Goal: Find contact information: Find contact information

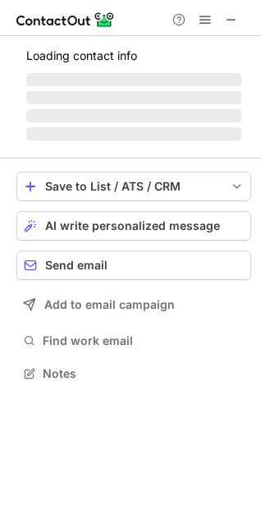
scroll to position [371, 261]
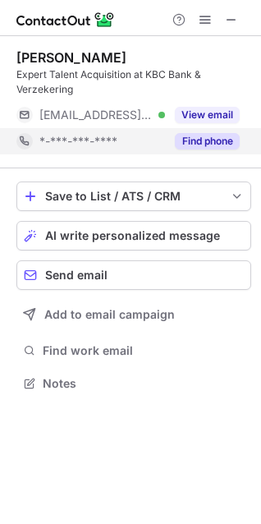
scroll to position [371, 261]
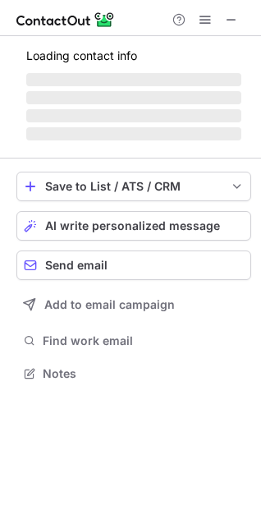
scroll to position [371, 261]
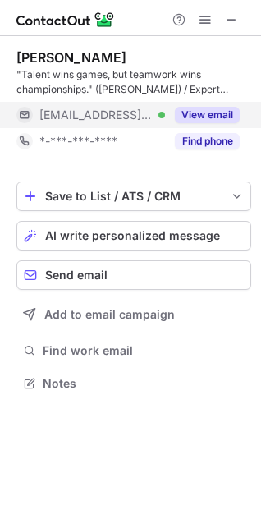
click at [209, 108] on button "View email" at bounding box center [207, 115] width 65 height 16
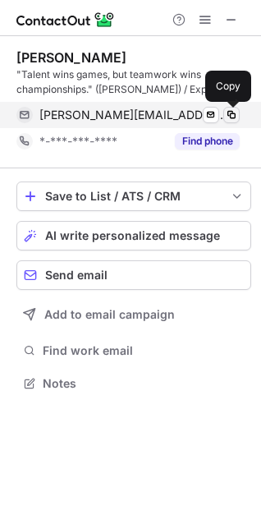
click at [228, 108] on span at bounding box center [231, 114] width 13 height 13
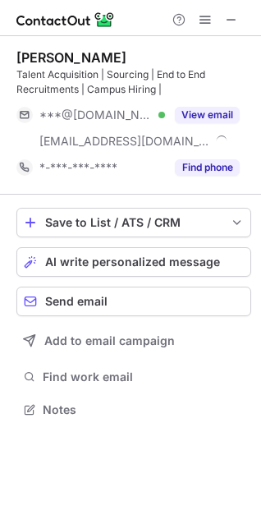
scroll to position [398, 261]
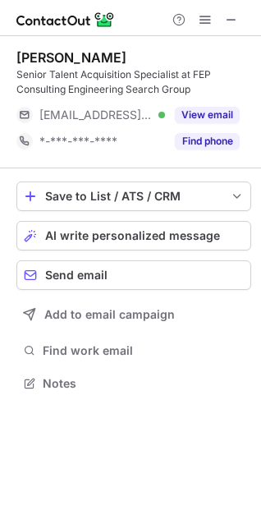
scroll to position [371, 261]
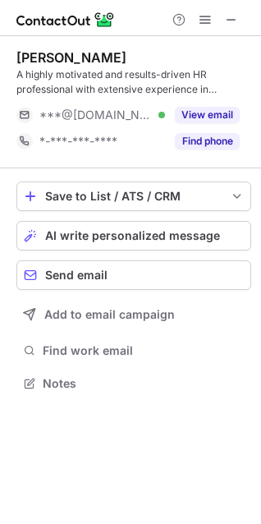
scroll to position [371, 261]
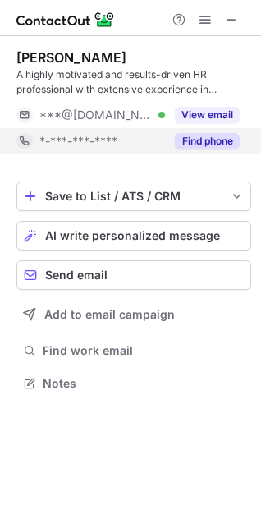
click at [215, 141] on button "Find phone" at bounding box center [207, 141] width 65 height 16
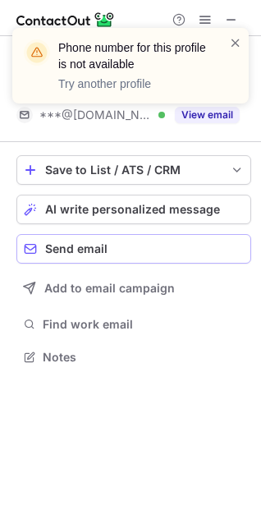
scroll to position [345, 261]
